Goal: Contribute content

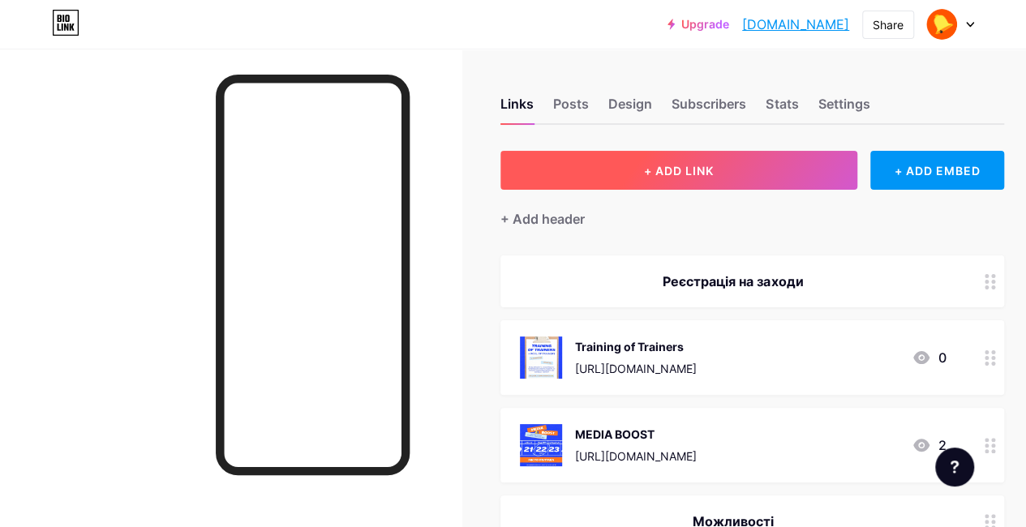
click at [736, 153] on button "+ ADD LINK" at bounding box center [678, 170] width 357 height 39
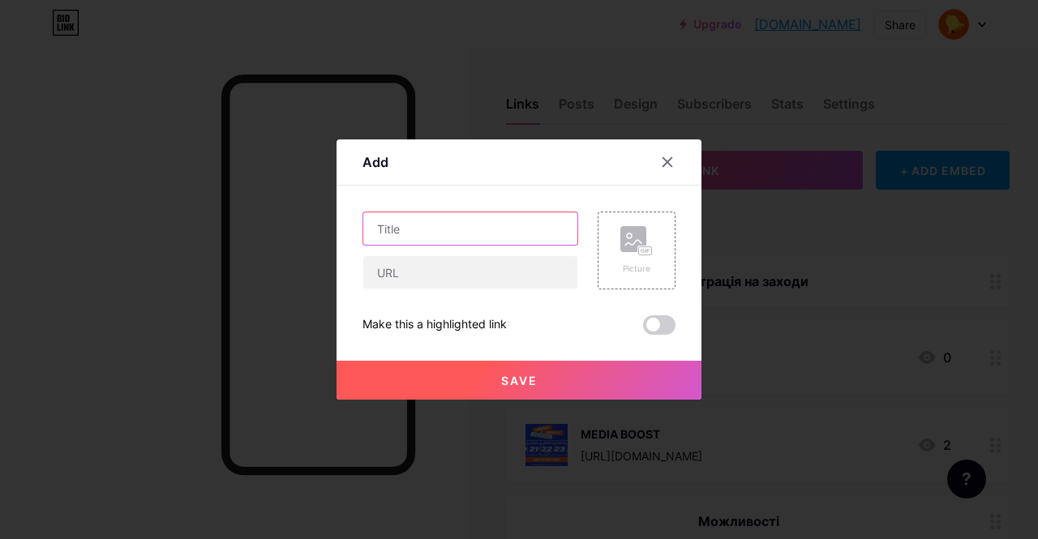
click at [448, 219] on input "text" at bounding box center [470, 228] width 214 height 32
paste input "📢 Воркшоп «Голос здобувачів освіти у вдосконаленні якості: від участі до впливу»"
type input "📢 Воркшоп «Голос здобувачів освіти у вдосконаленні якості: від участі до впливу»"
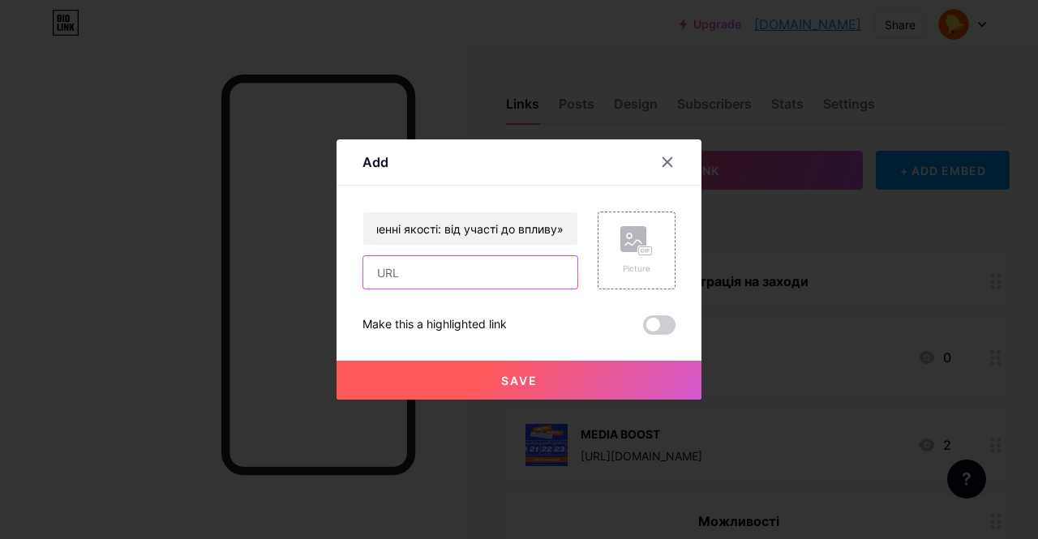
click at [445, 275] on input "text" at bounding box center [470, 272] width 214 height 32
click at [512, 281] on input "text" at bounding box center [470, 272] width 214 height 32
paste input "[URL][DOMAIN_NAME]"
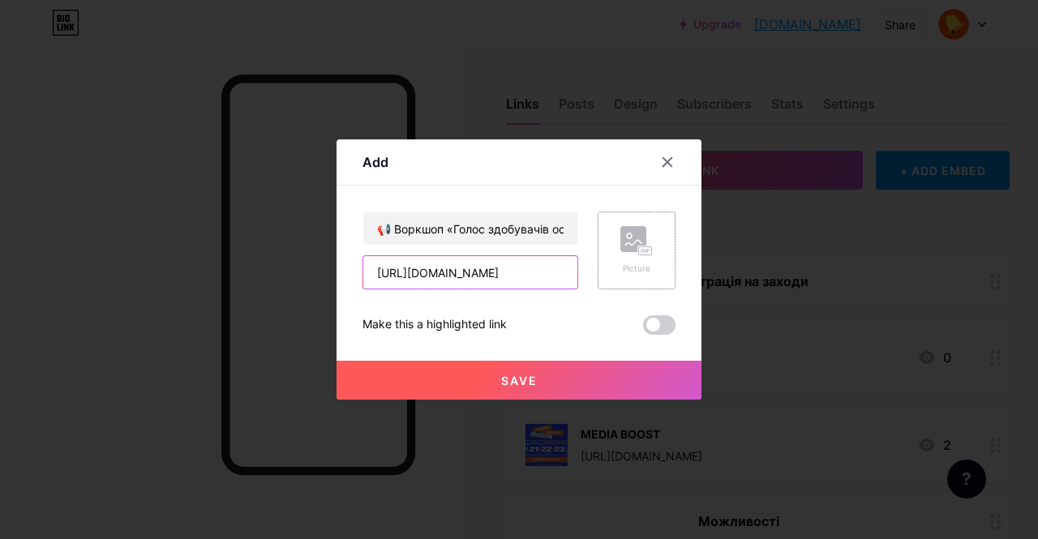
type input "[URL][DOMAIN_NAME]"
click at [649, 238] on icon at bounding box center [636, 241] width 32 height 30
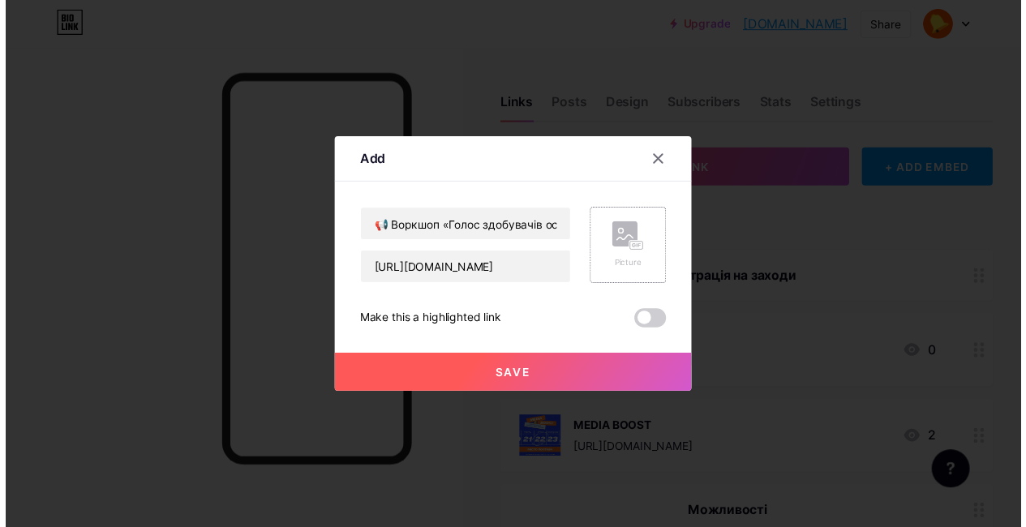
scroll to position [0, 0]
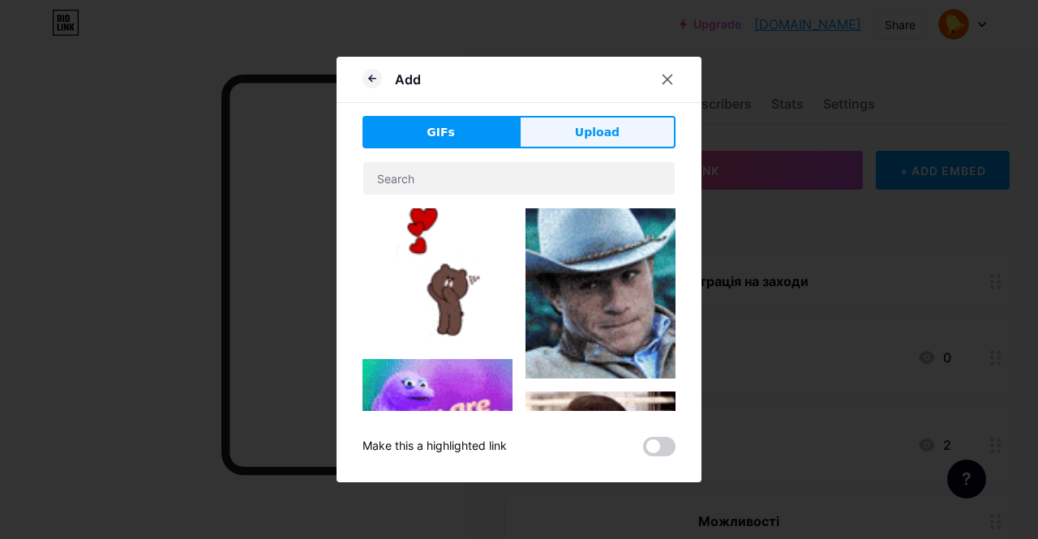
click at [611, 126] on span "Upload" at bounding box center [597, 132] width 45 height 17
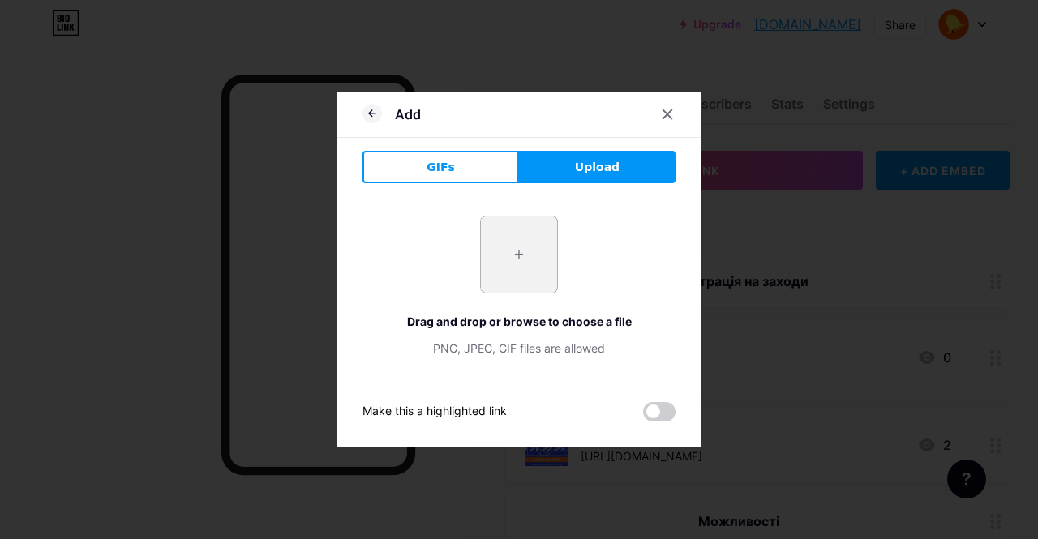
click at [545, 230] on input "file" at bounding box center [519, 254] width 76 height 76
type input "C:\fakepath\воркшоп_3.png"
click at [370, 114] on icon at bounding box center [370, 113] width 3 height 6
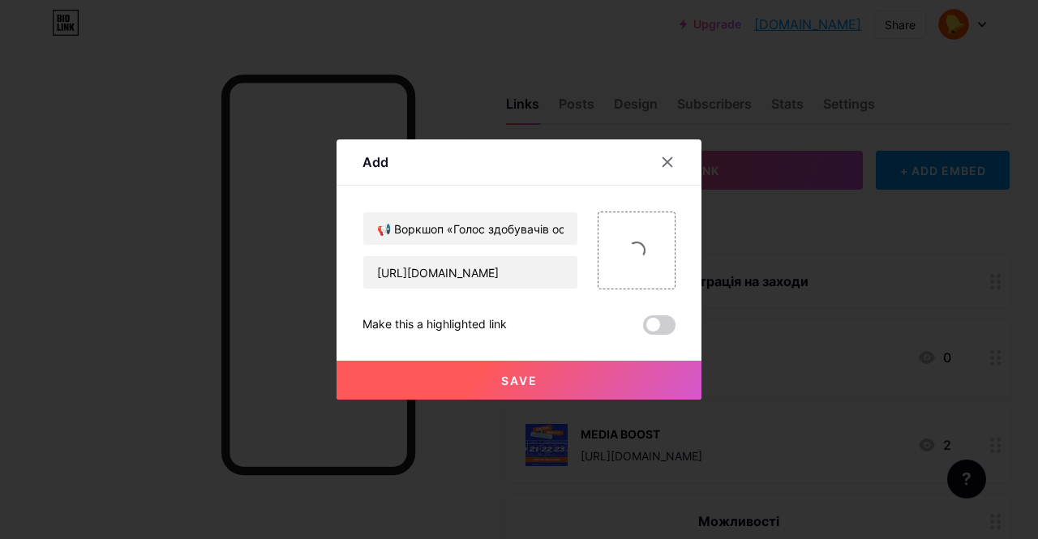
click at [549, 370] on button "Save" at bounding box center [518, 380] width 365 height 39
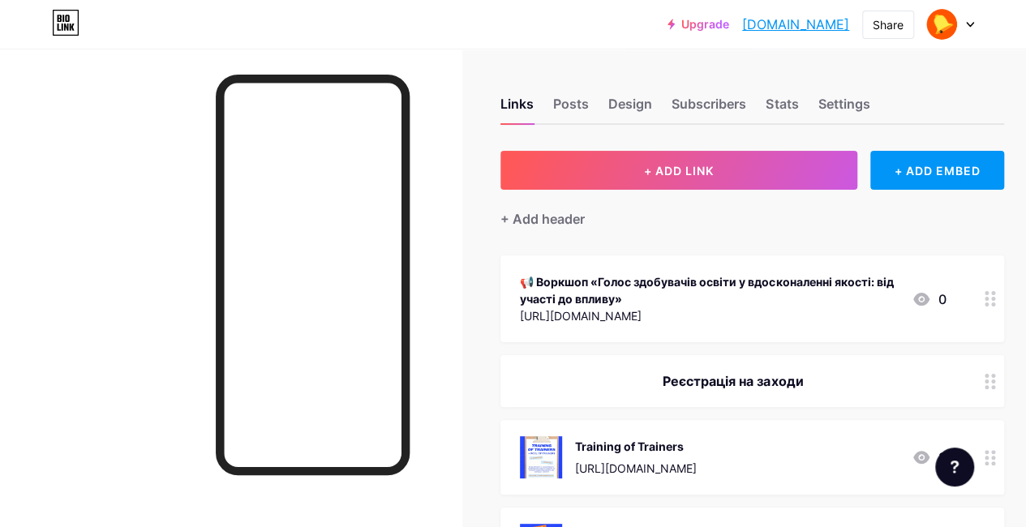
drag, startPoint x: 0, startPoint y: 246, endPoint x: 15, endPoint y: 240, distance: 16.4
click at [0, 246] on div at bounding box center [230, 312] width 461 height 527
click at [850, 295] on div "📢 Воркшоп «Голос здобувачів освіти у вдосконаленні якості: від участі до впливу»" at bounding box center [709, 290] width 379 height 34
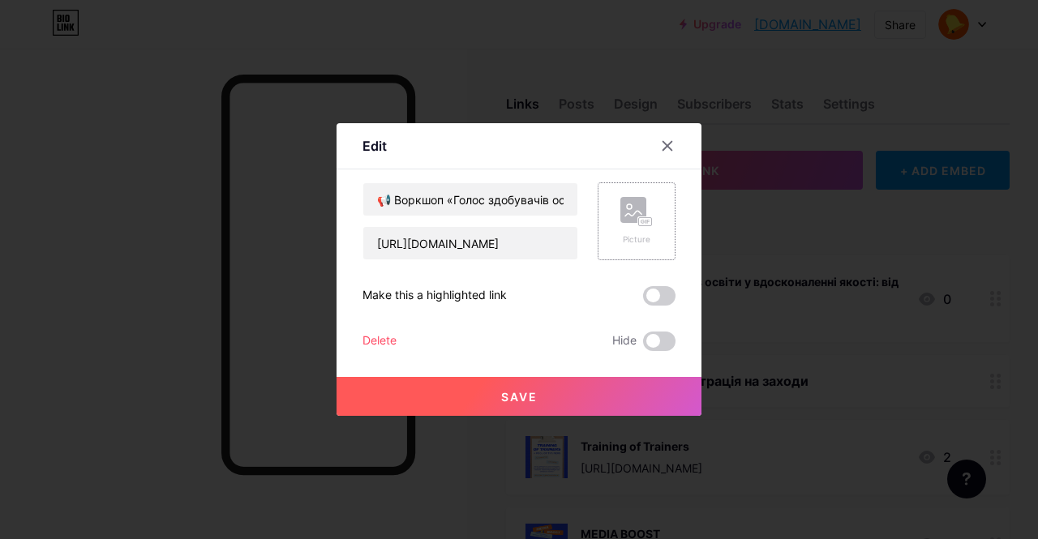
click at [656, 221] on div "Picture" at bounding box center [636, 221] width 78 height 78
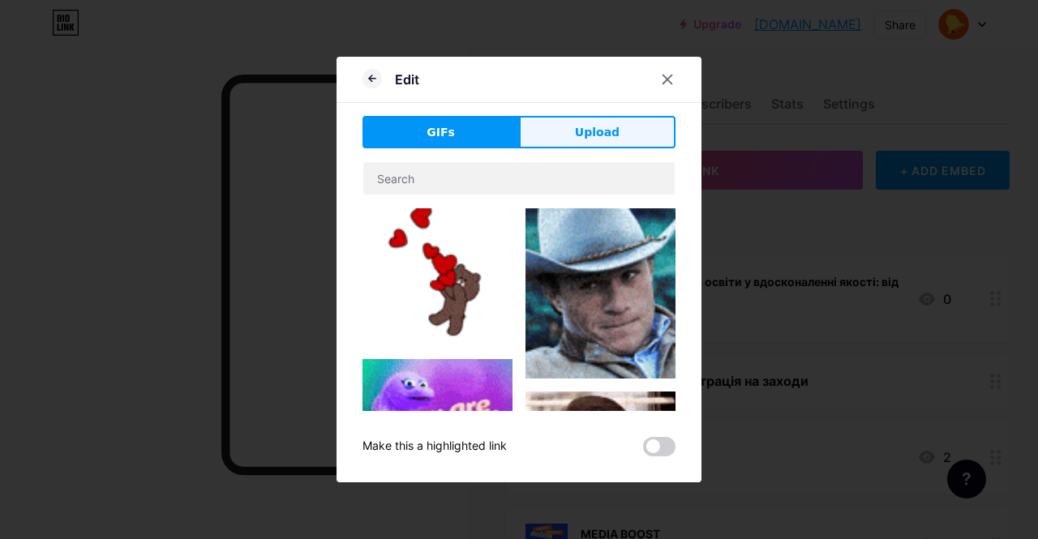
click at [532, 126] on button "Upload" at bounding box center [597, 132] width 156 height 32
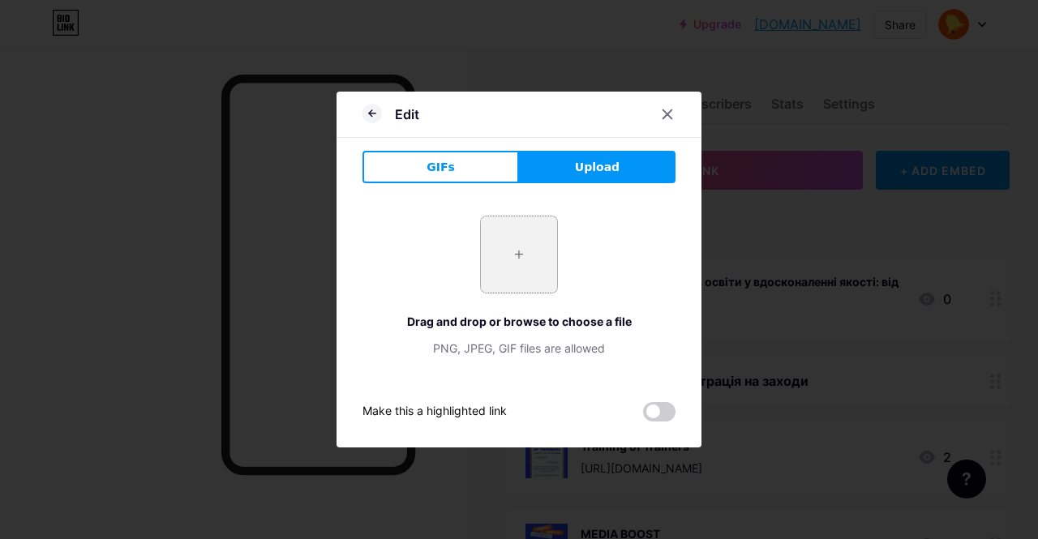
click at [490, 265] on input "file" at bounding box center [519, 254] width 76 height 76
type input "C:\fakepath\воркшоп_3.png"
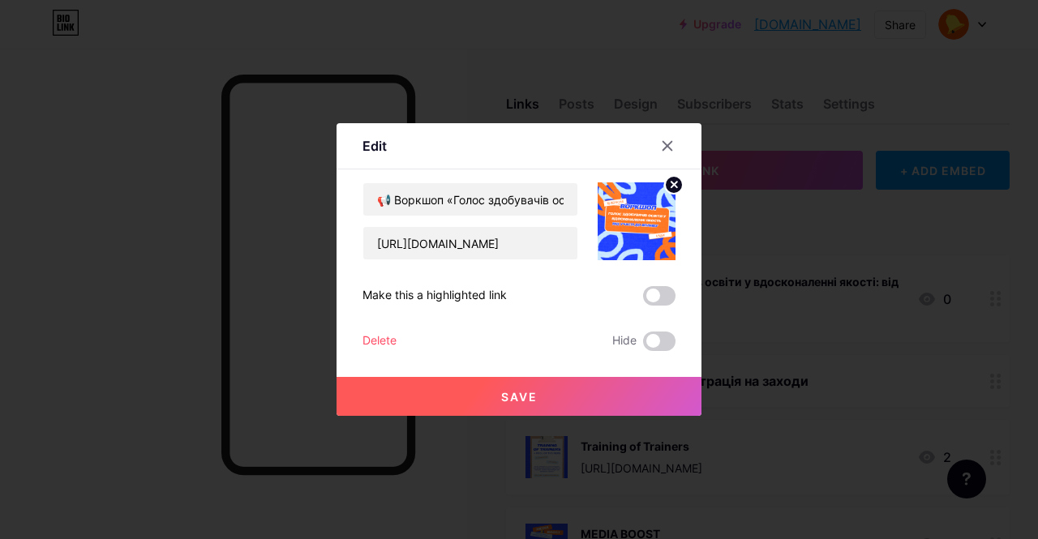
click at [537, 387] on button "Save" at bounding box center [518, 396] width 365 height 39
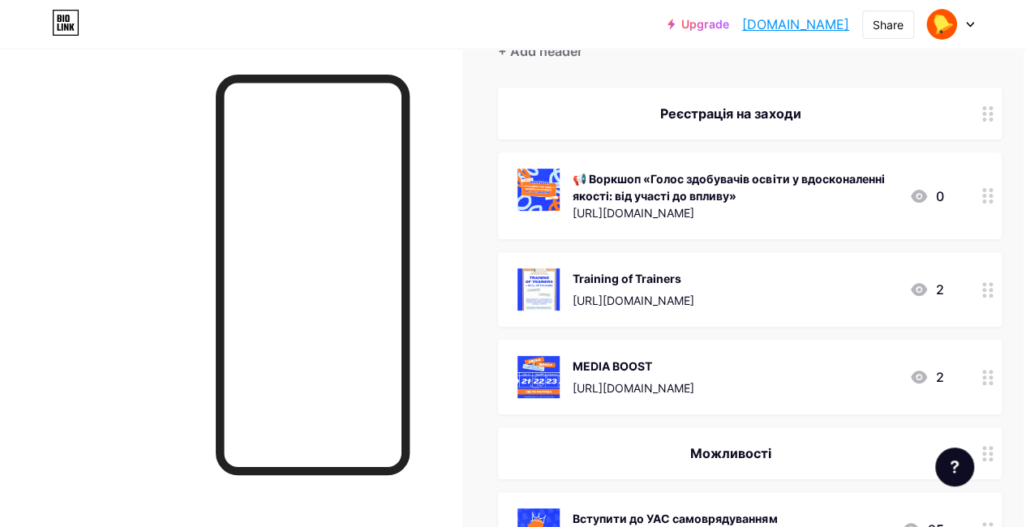
scroll to position [175, 2]
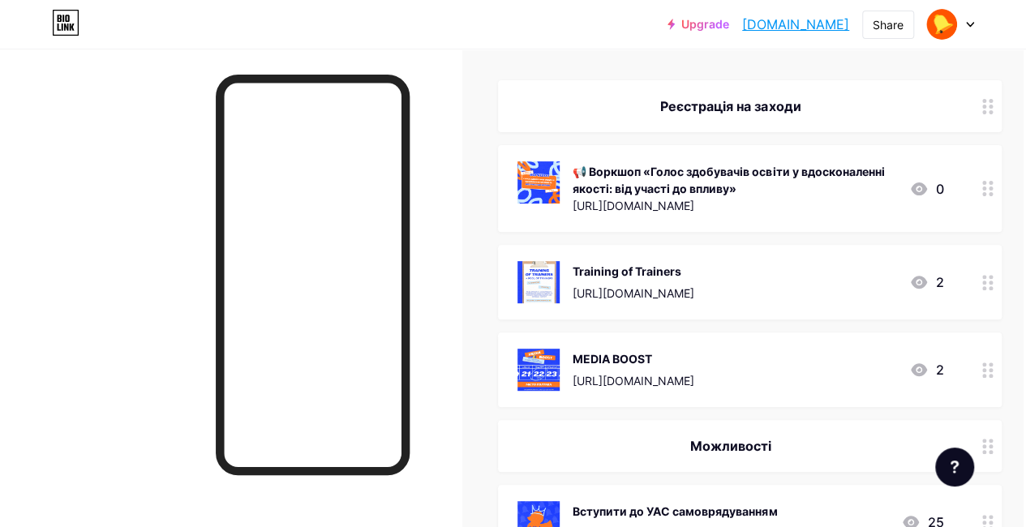
click at [982, 297] on div at bounding box center [988, 282] width 28 height 75
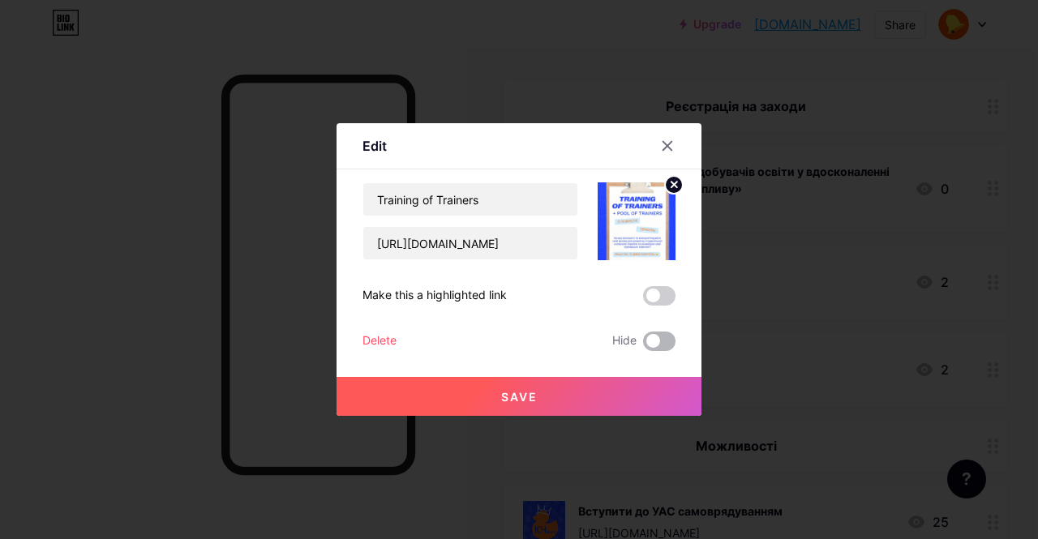
click at [650, 340] on span at bounding box center [659, 341] width 32 height 19
click at [643, 345] on input "checkbox" at bounding box center [643, 345] width 0 height 0
click at [575, 386] on button "Save" at bounding box center [518, 396] width 365 height 39
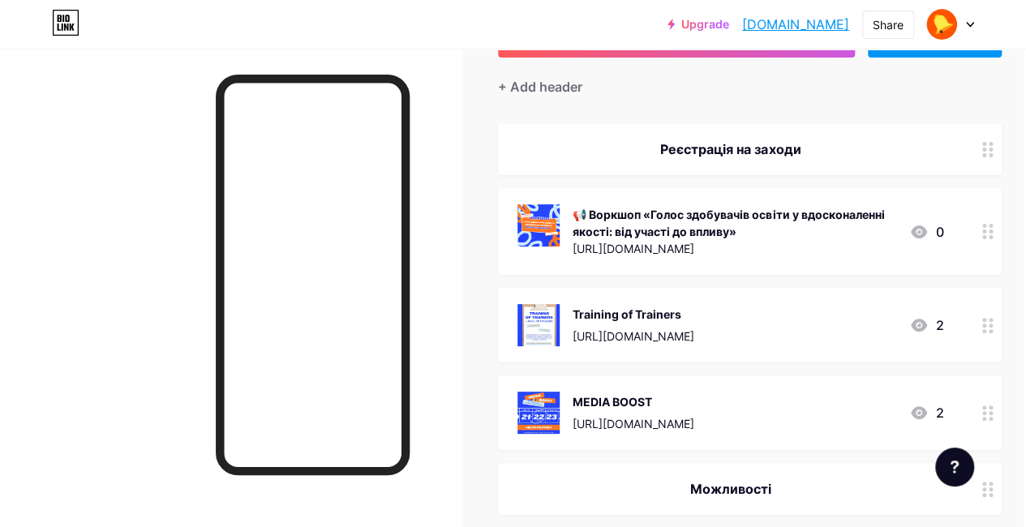
scroll to position [131, 2]
